Goal: Find specific page/section: Find specific page/section

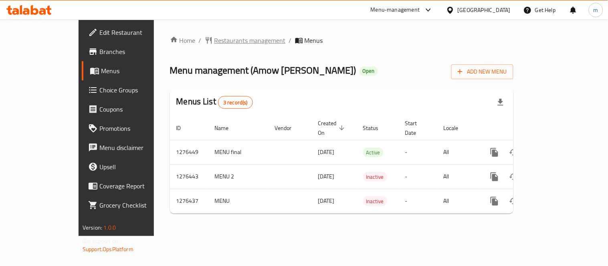
click at [214, 38] on span "Restaurants management" at bounding box center [249, 41] width 71 height 10
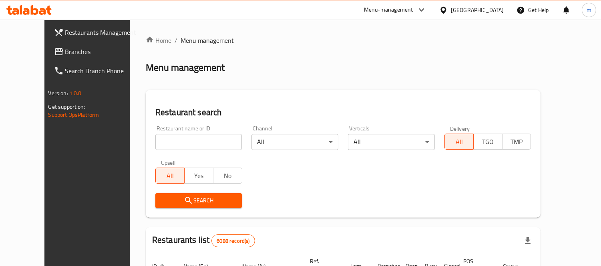
click at [181, 140] on div at bounding box center [300, 133] width 601 height 266
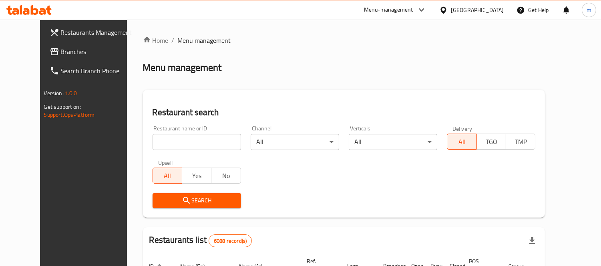
click at [167, 143] on input "search" at bounding box center [197, 142] width 89 height 16
paste input "691985"
type input "691985"
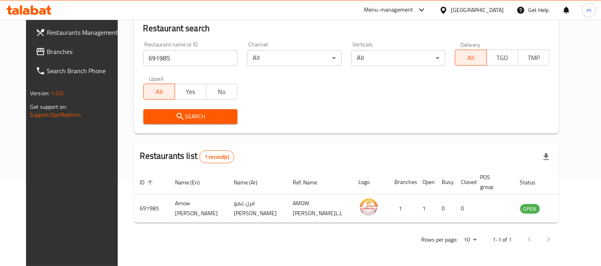
scroll to position [75, 0]
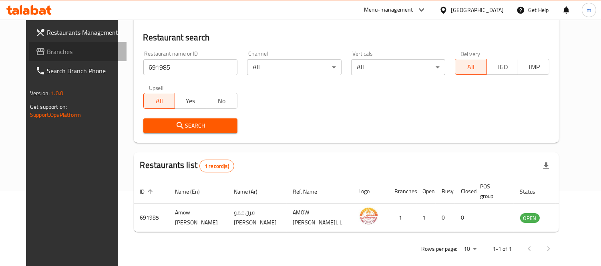
click at [54, 53] on span "Branches" at bounding box center [83, 52] width 73 height 10
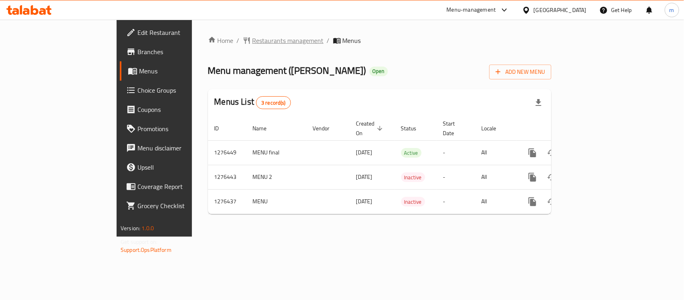
click at [214, 45] on div "Home / Restaurants management / Menus Menu management ( Amow Adam Oven ) Open A…" at bounding box center [379, 128] width 343 height 185
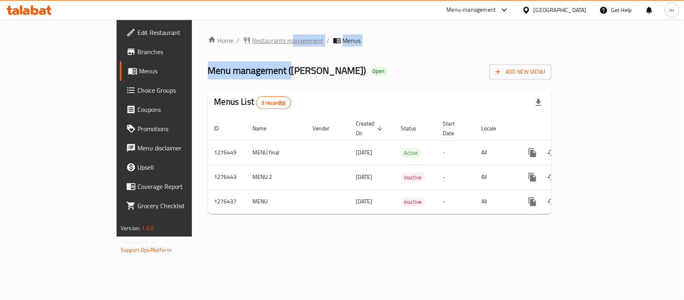
click at [252, 41] on span "Restaurants management" at bounding box center [287, 41] width 71 height 10
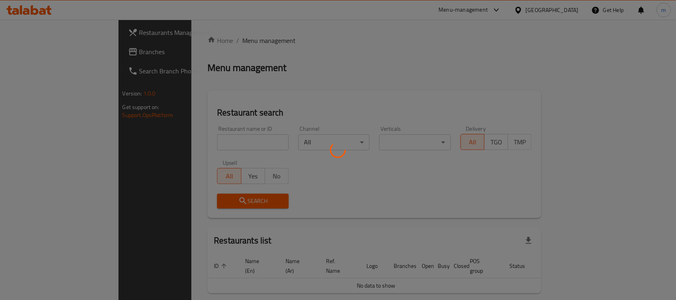
click at [203, 138] on div at bounding box center [338, 150] width 676 height 300
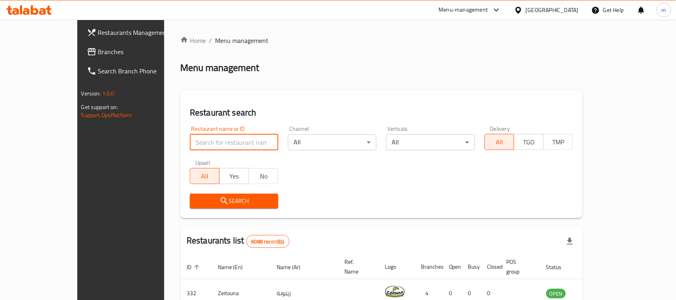
drag, startPoint x: 189, startPoint y: 138, endPoint x: 185, endPoint y: 139, distance: 4.2
click at [190, 138] on input "search" at bounding box center [234, 142] width 89 height 16
click at [190, 141] on input "search" at bounding box center [234, 142] width 89 height 16
paste input "691985"
type input "691985"
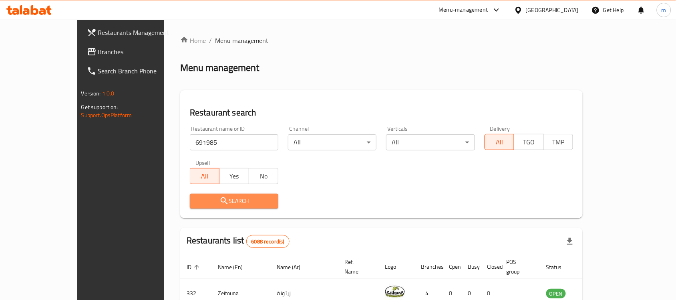
click at [219, 199] on icon "submit" at bounding box center [224, 201] width 10 height 10
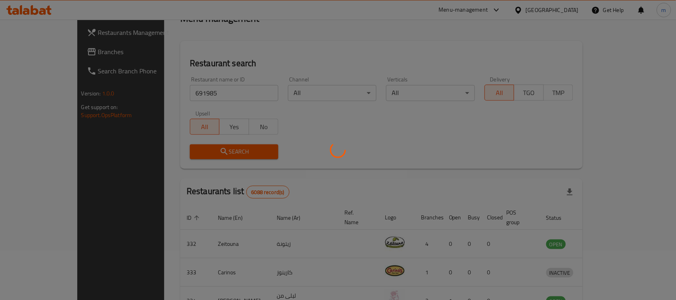
scroll to position [42, 0]
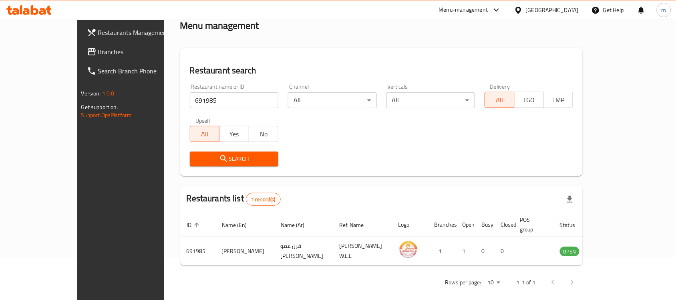
click at [523, 10] on icon at bounding box center [518, 10] width 8 height 8
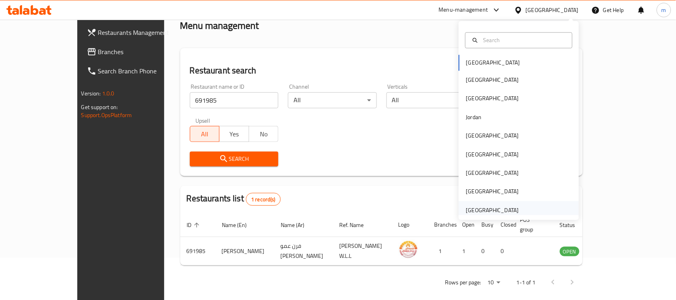
click at [475, 209] on div "[GEOGRAPHIC_DATA]" at bounding box center [492, 209] width 53 height 9
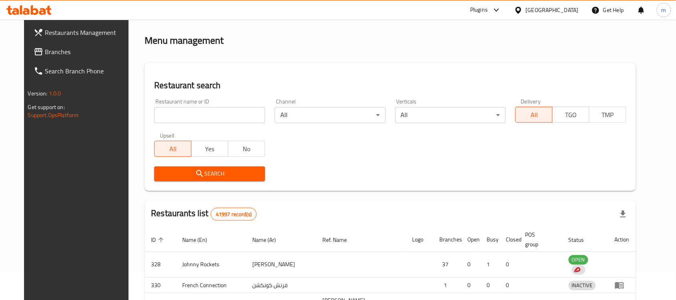
scroll to position [42, 0]
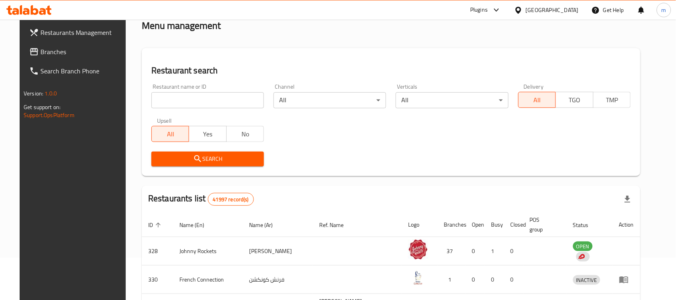
click at [62, 55] on span "Branches" at bounding box center [83, 52] width 86 height 10
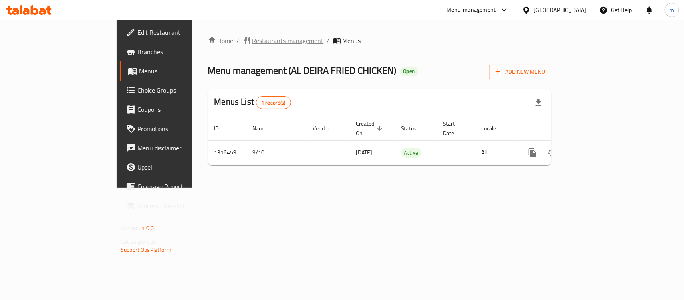
click at [252, 40] on span "Restaurants management" at bounding box center [287, 41] width 71 height 10
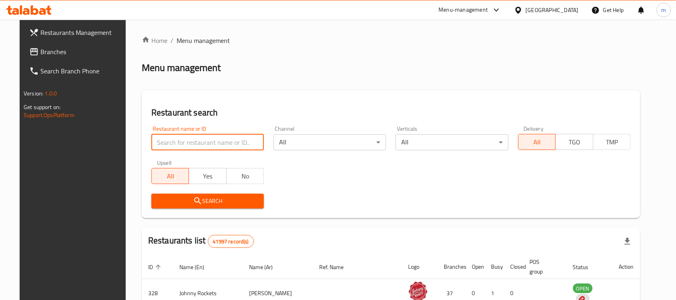
click at [195, 139] on input "search" at bounding box center [207, 142] width 113 height 16
paste input "707693"
type input "707693"
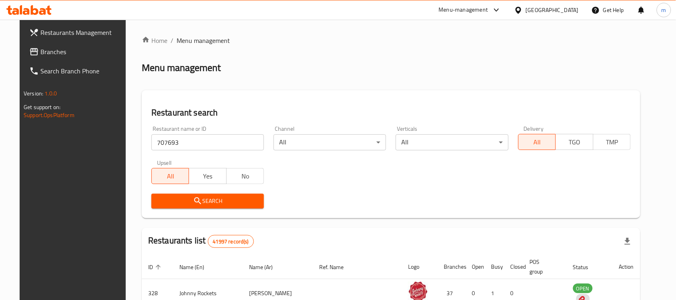
click at [195, 205] on span "Search" at bounding box center [208, 201] width 100 height 10
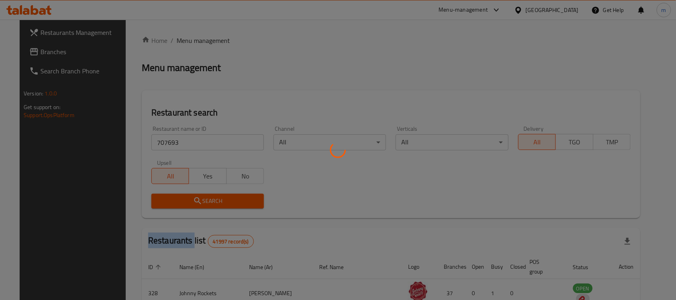
click at [195, 205] on div at bounding box center [338, 150] width 676 height 300
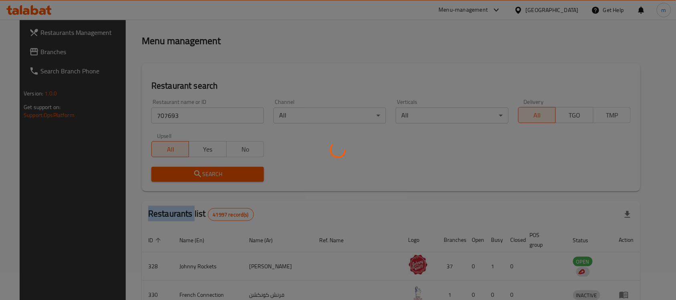
scroll to position [40, 0]
